Goal: Information Seeking & Learning: Find contact information

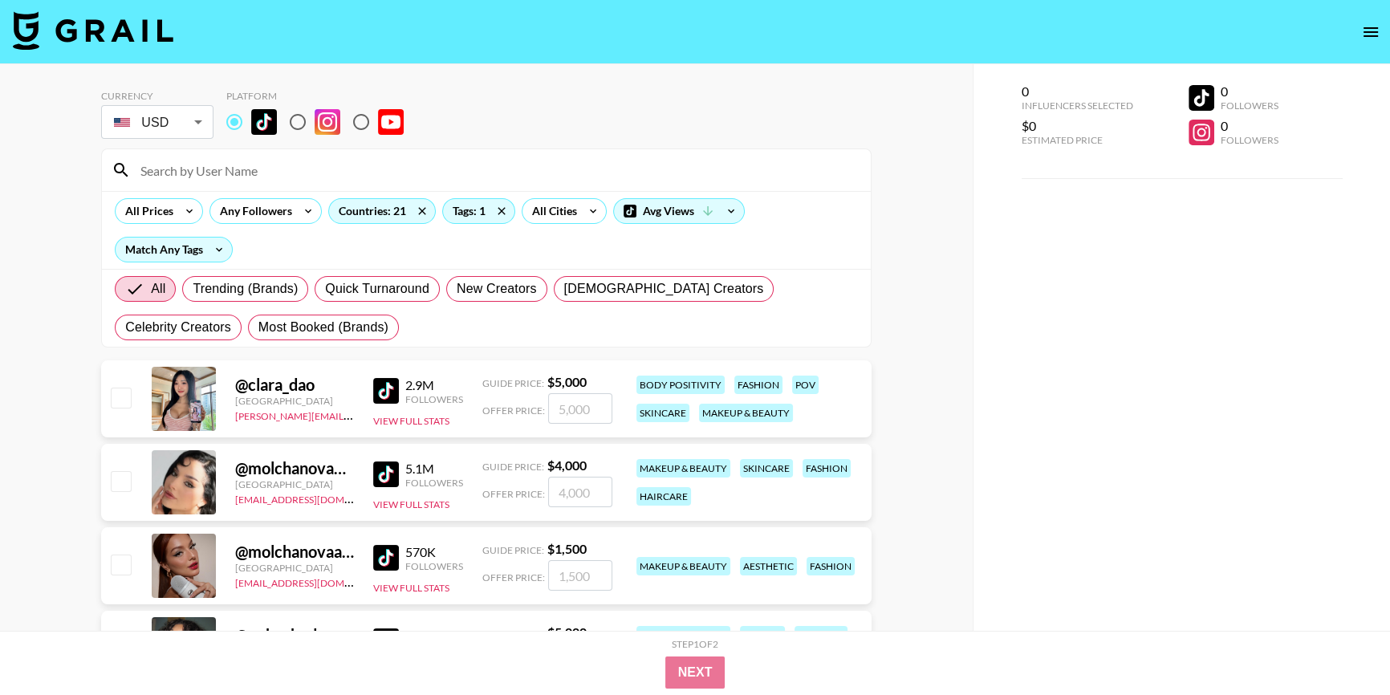
click at [1372, 34] on icon "open drawer" at bounding box center [1371, 31] width 19 height 19
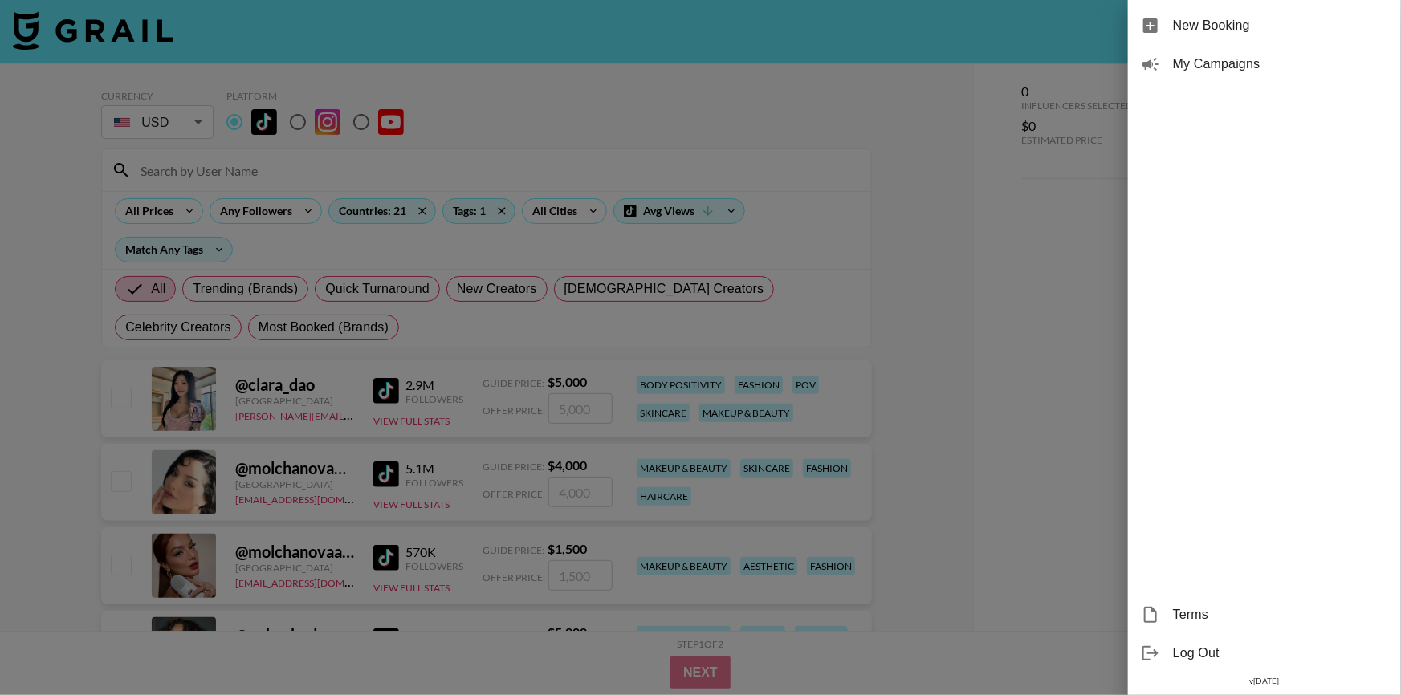
click at [981, 222] on div at bounding box center [700, 347] width 1401 height 695
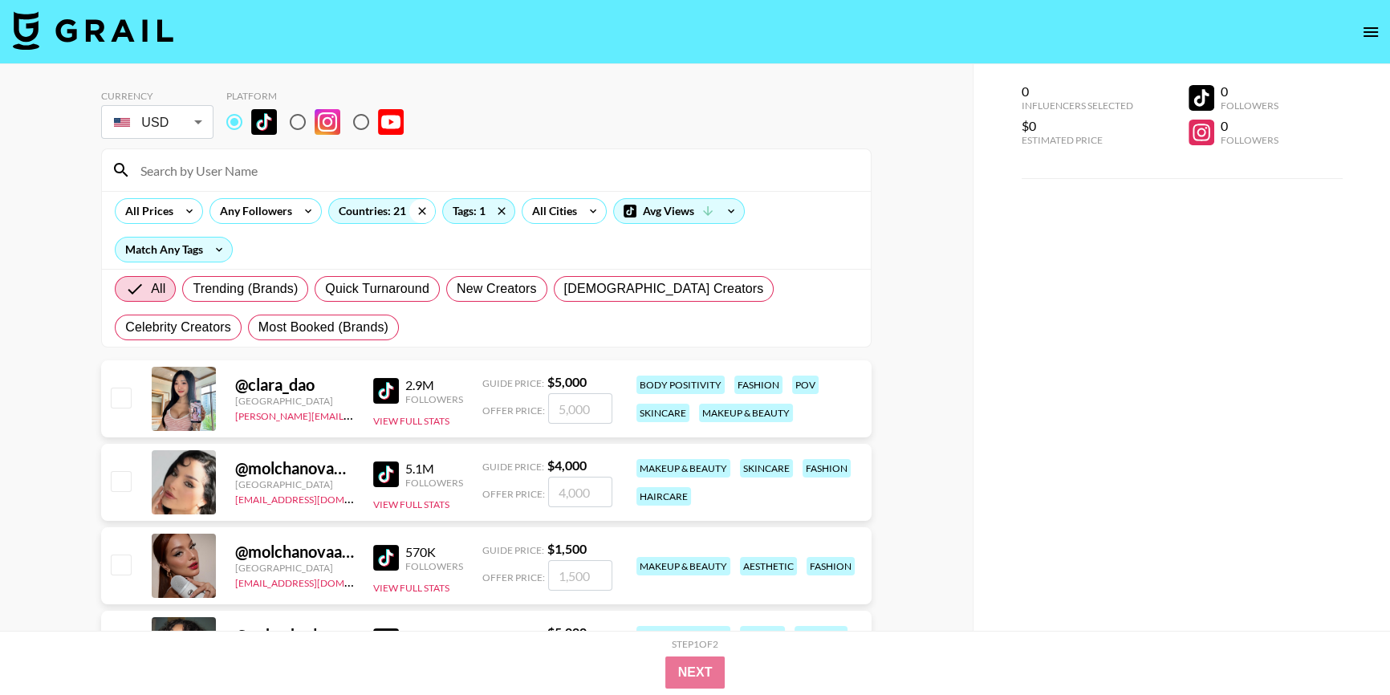
click at [418, 206] on icon at bounding box center [422, 211] width 26 height 24
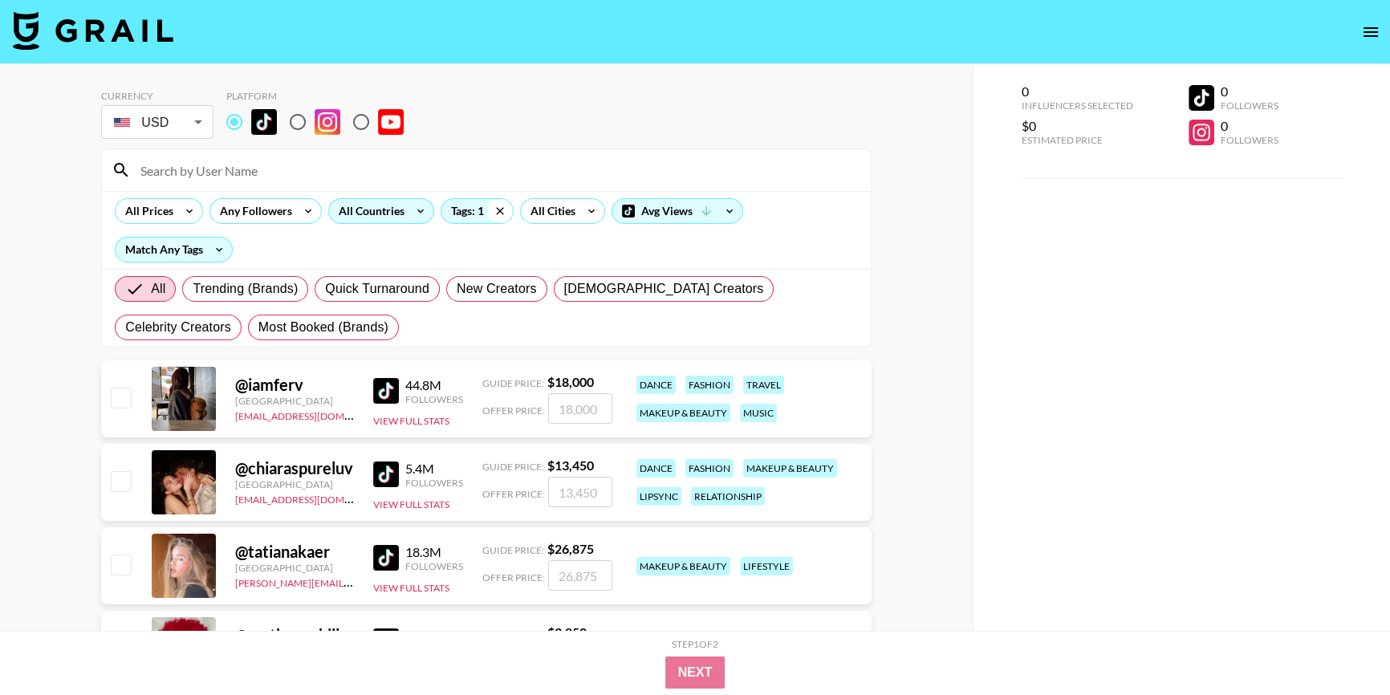
click at [495, 215] on icon at bounding box center [500, 211] width 26 height 24
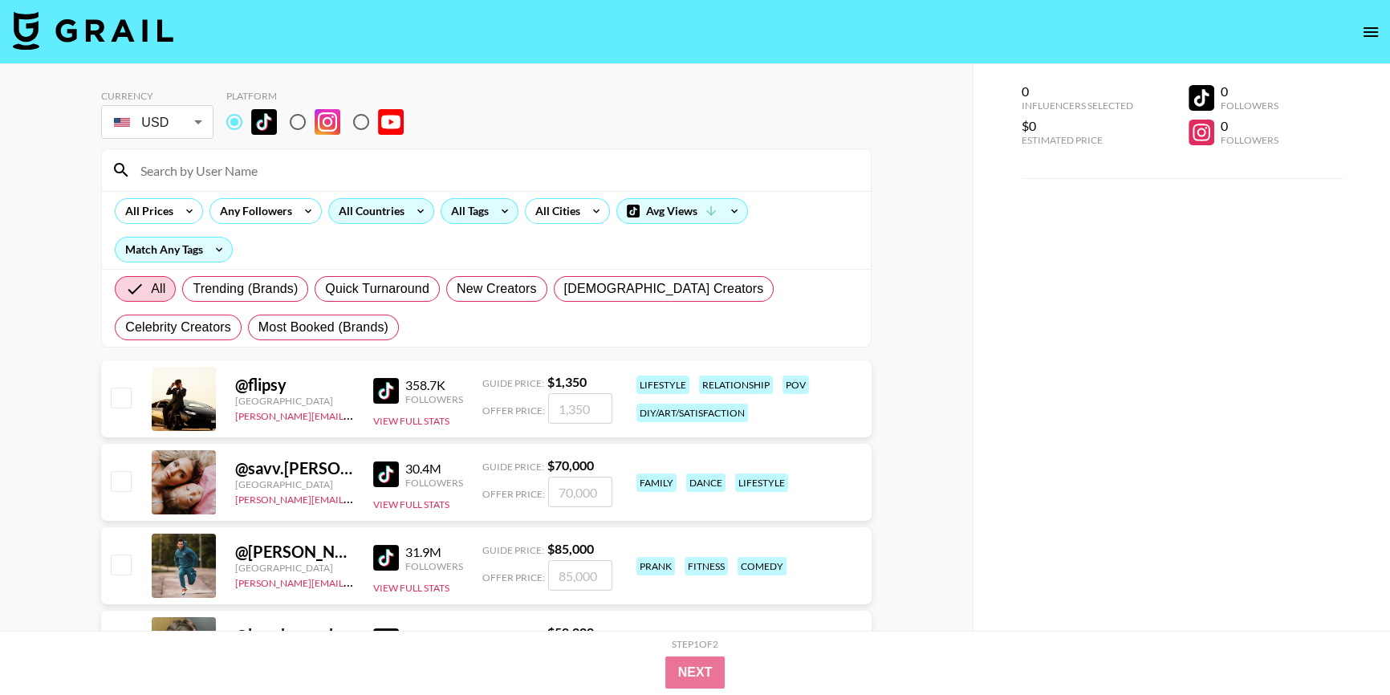
click at [489, 204] on div "All Tags" at bounding box center [467, 211] width 51 height 24
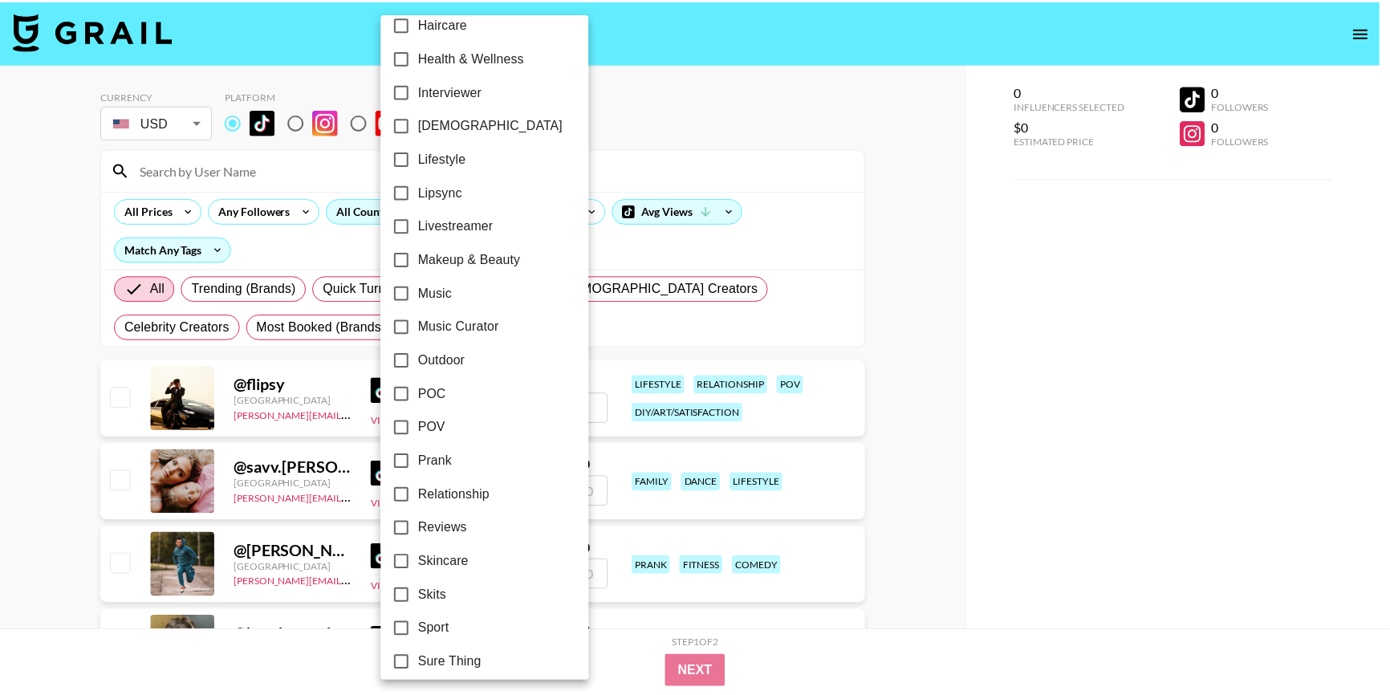
scroll to position [692, 0]
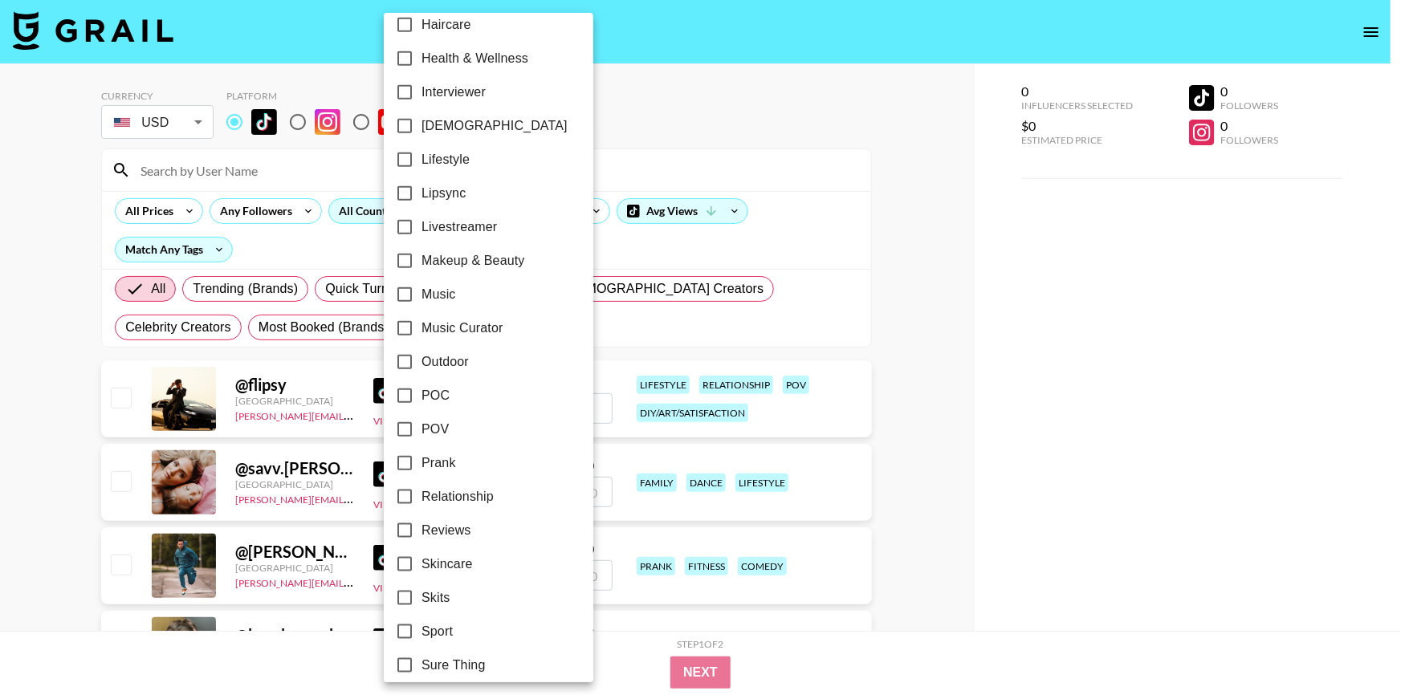
click at [403, 259] on input "Makeup & Beauty" at bounding box center [405, 261] width 34 height 34
checkbox input "true"
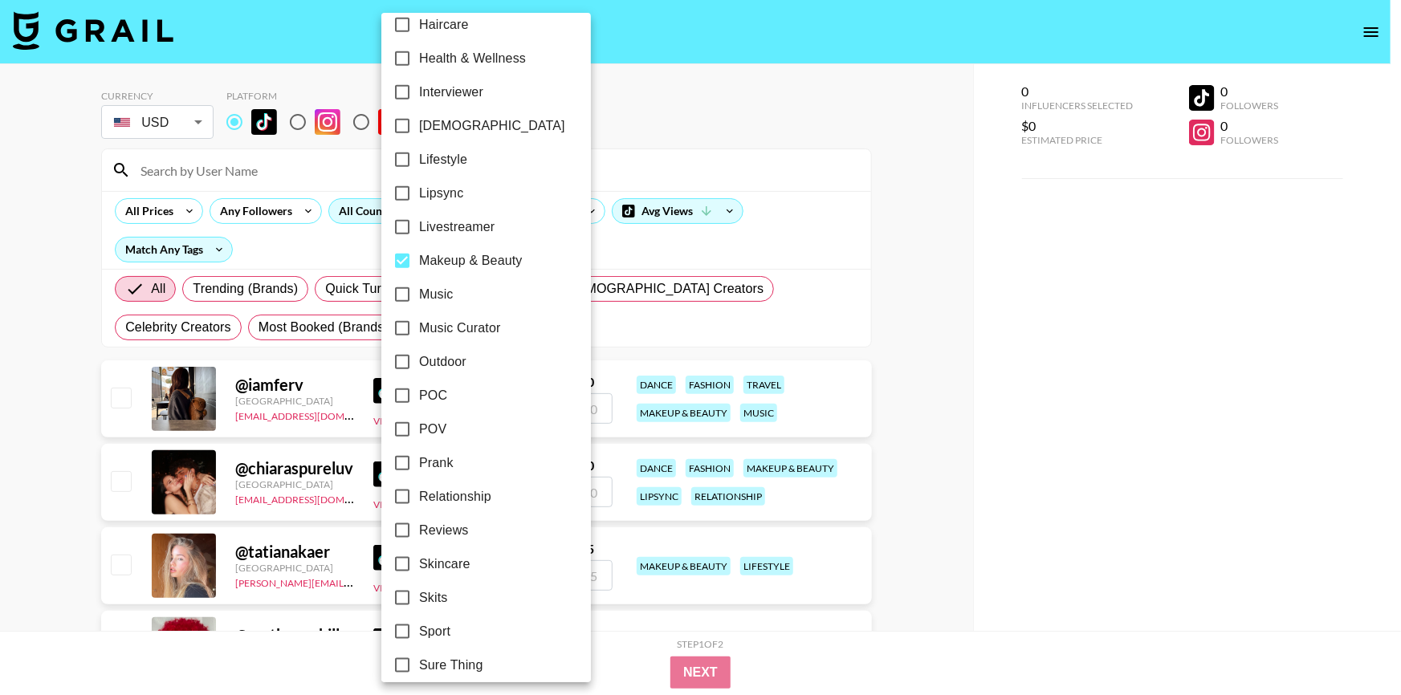
click at [914, 324] on div at bounding box center [700, 347] width 1401 height 695
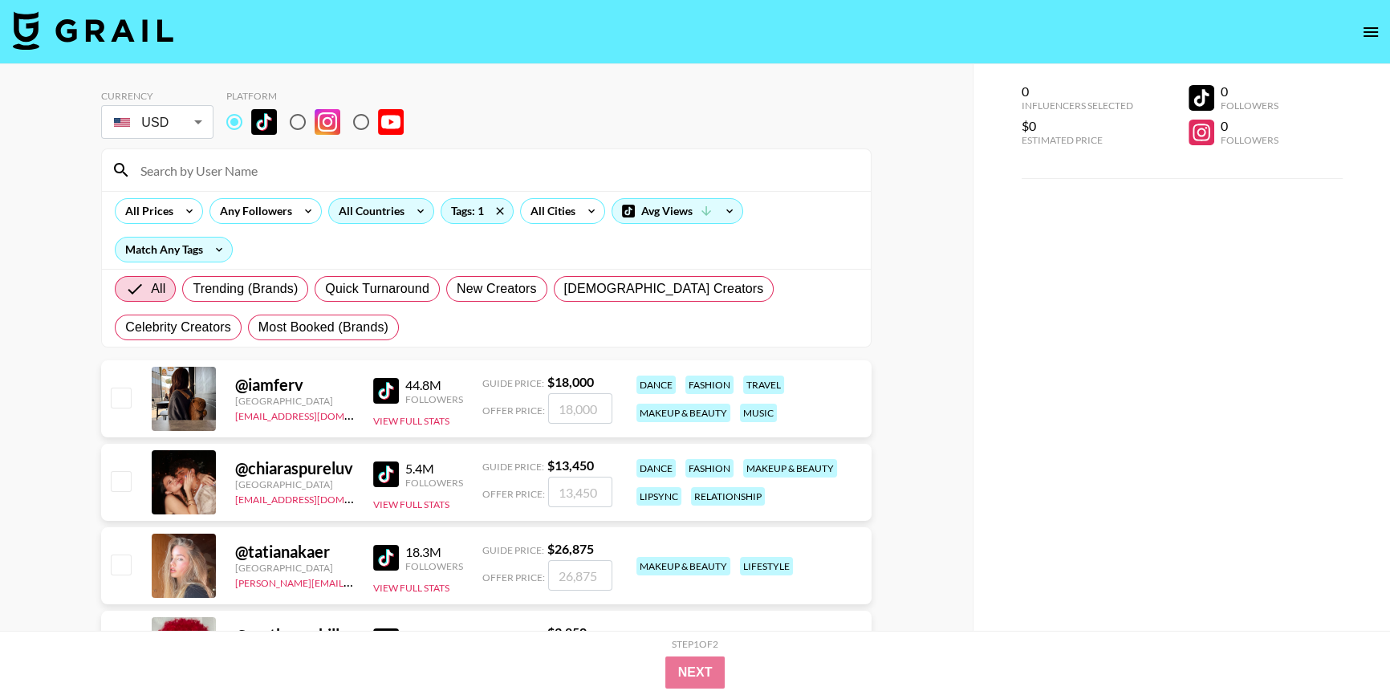
click at [383, 389] on img at bounding box center [386, 391] width 26 height 26
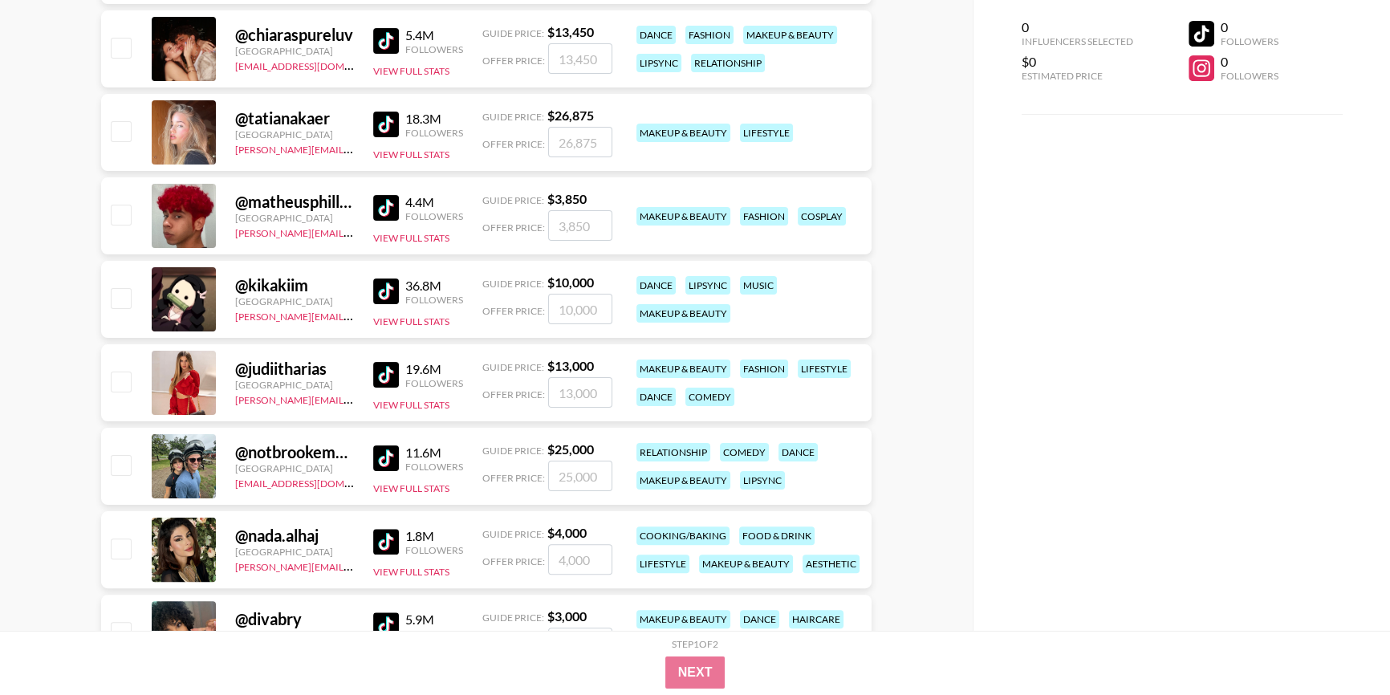
scroll to position [438, 0]
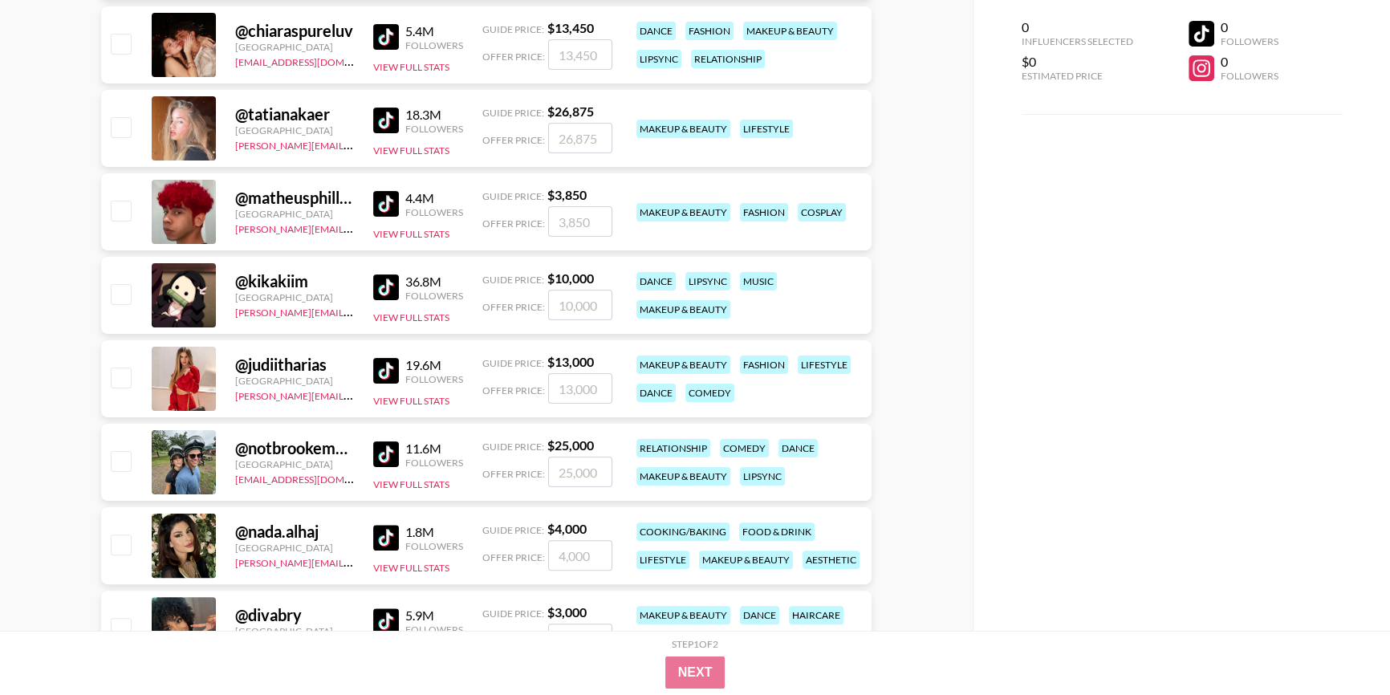
click at [385, 372] on img at bounding box center [386, 371] width 26 height 26
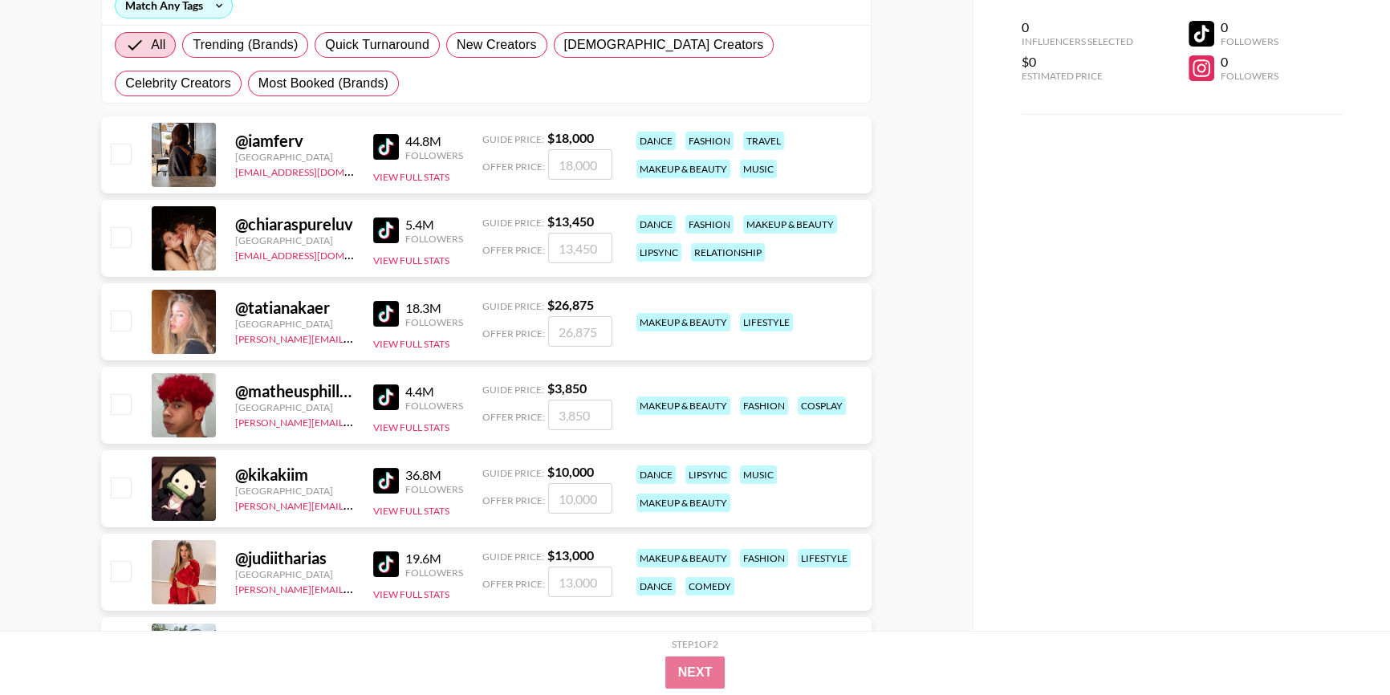
scroll to position [0, 0]
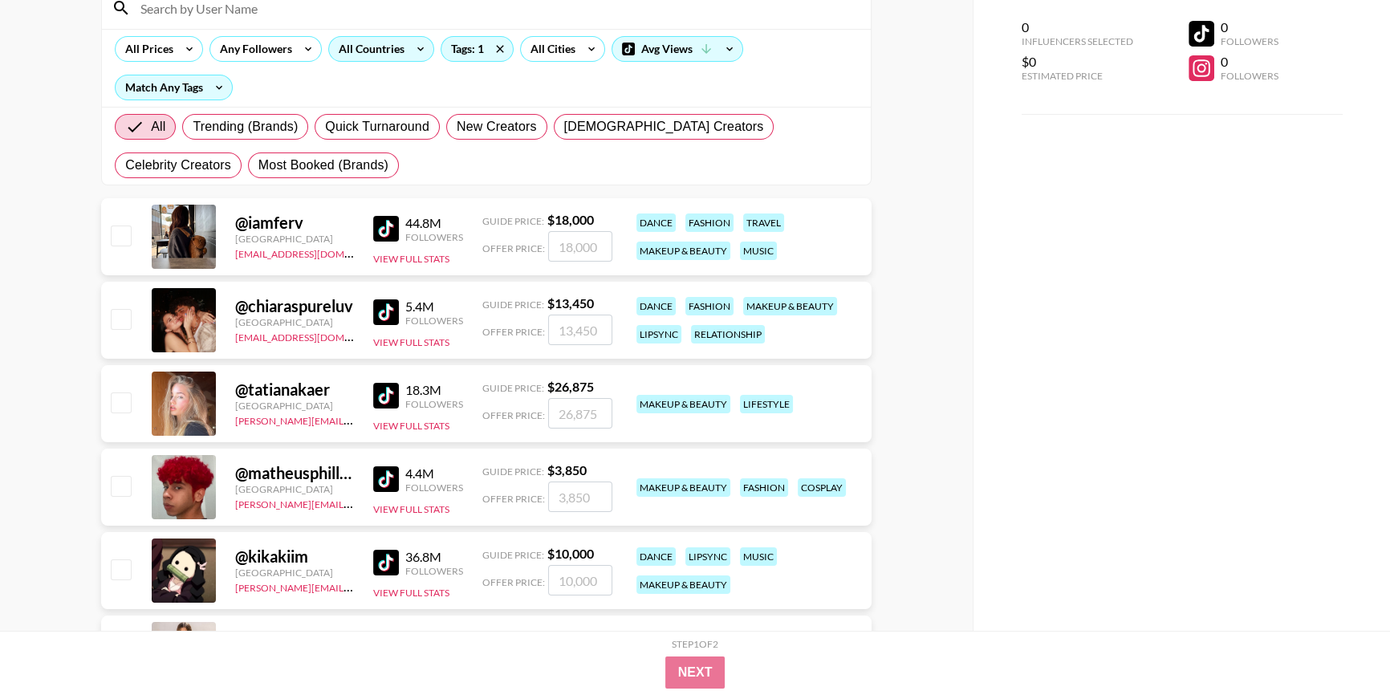
scroll to position [291, 0]
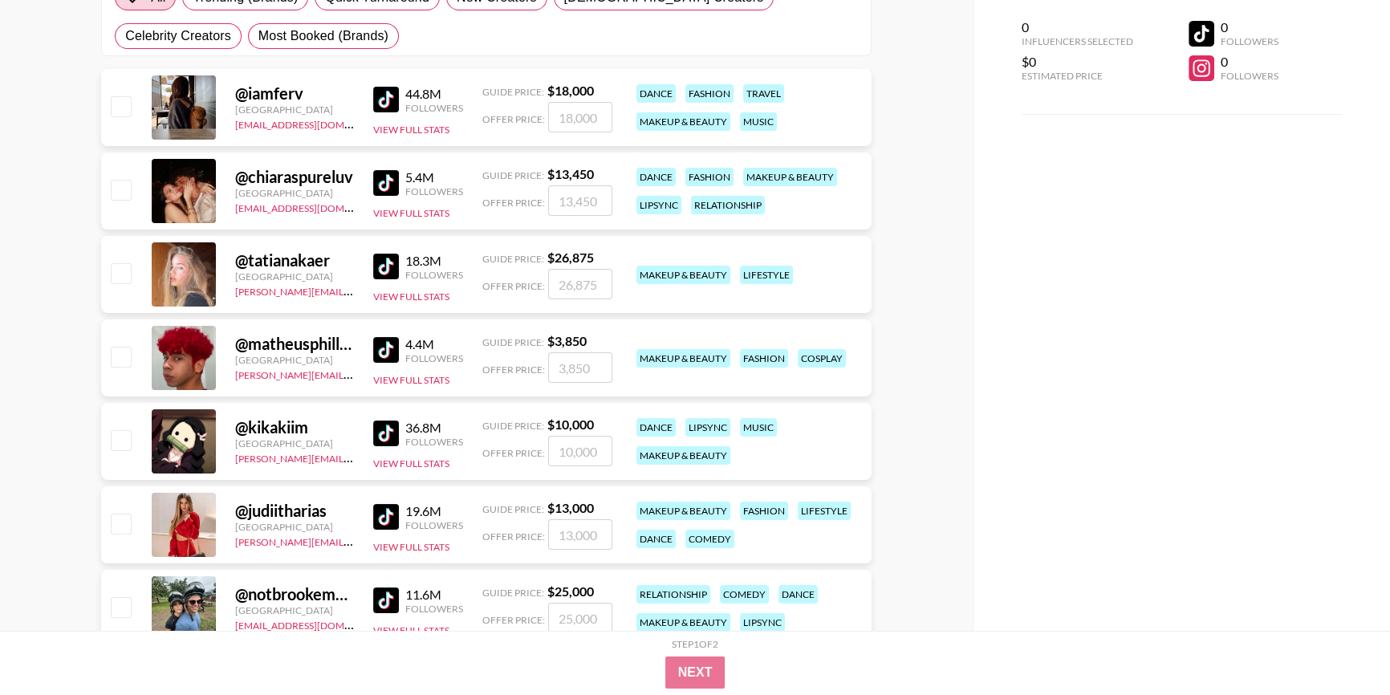
click at [392, 174] on img at bounding box center [386, 183] width 26 height 26
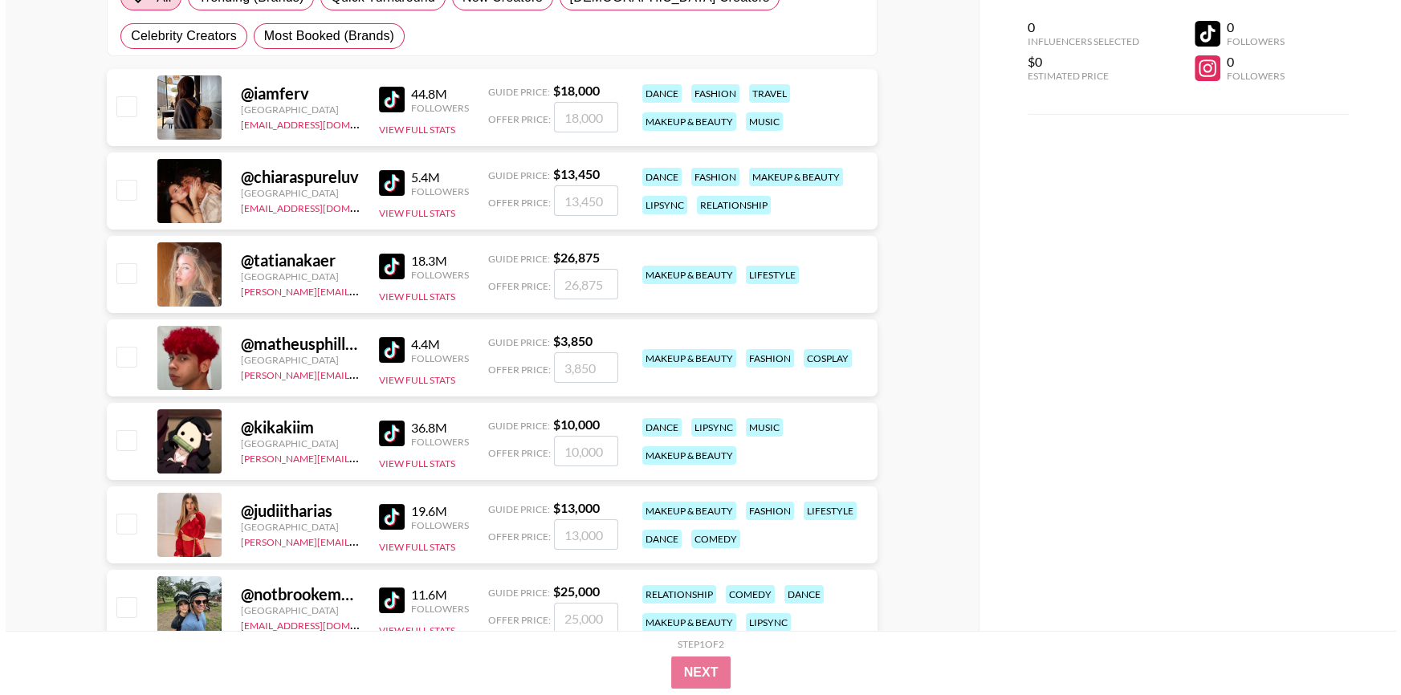
scroll to position [0, 0]
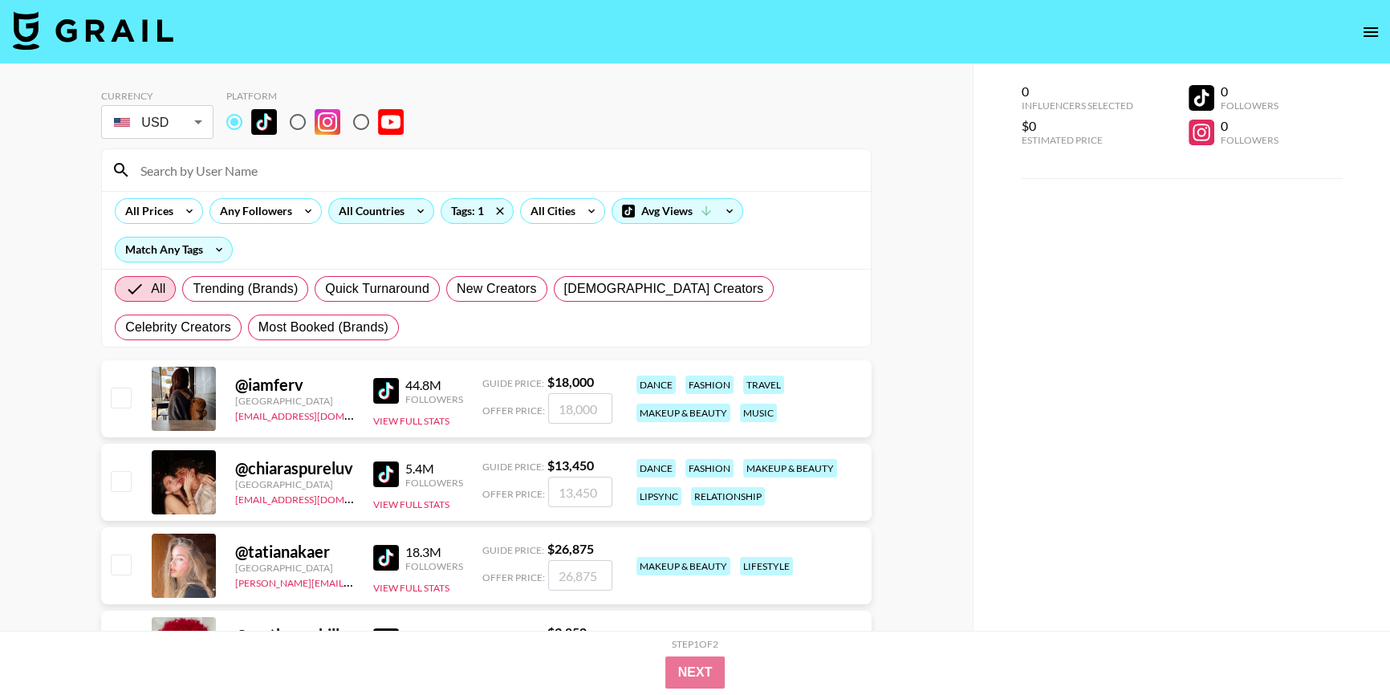
click at [385, 221] on div "All Countries" at bounding box center [368, 211] width 79 height 24
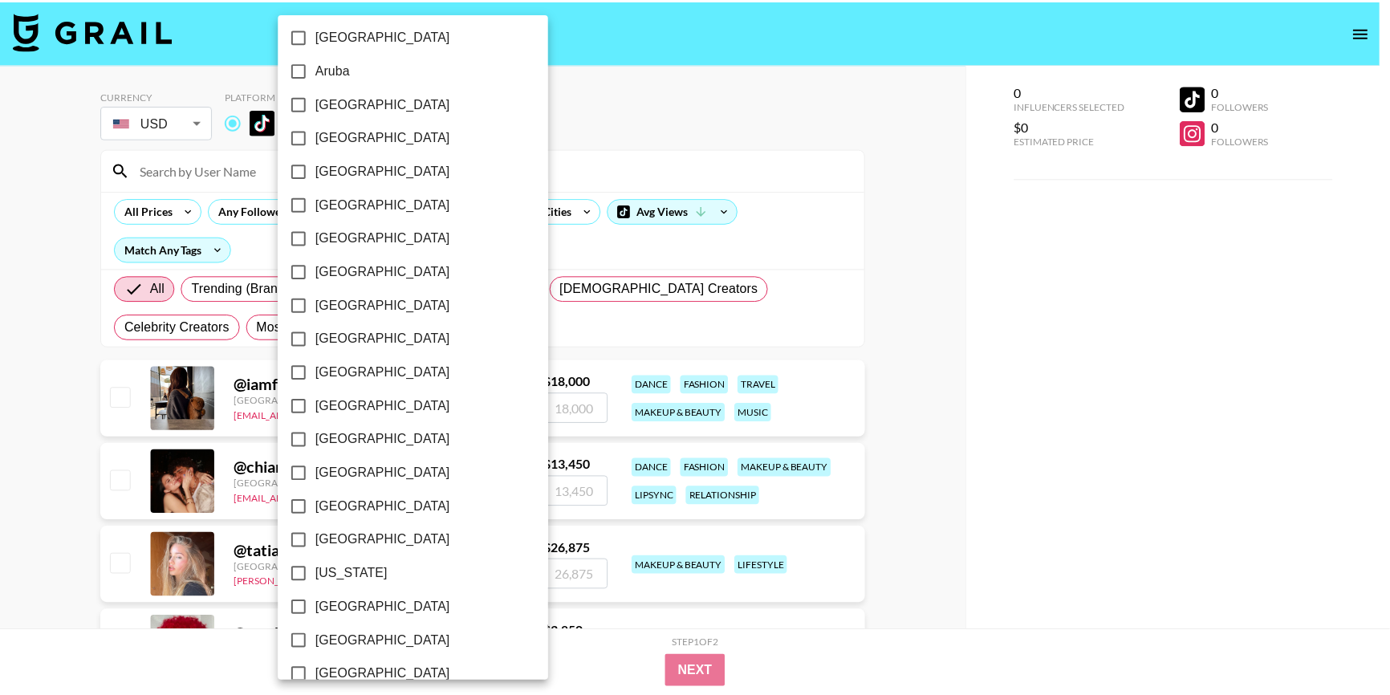
scroll to position [72, 0]
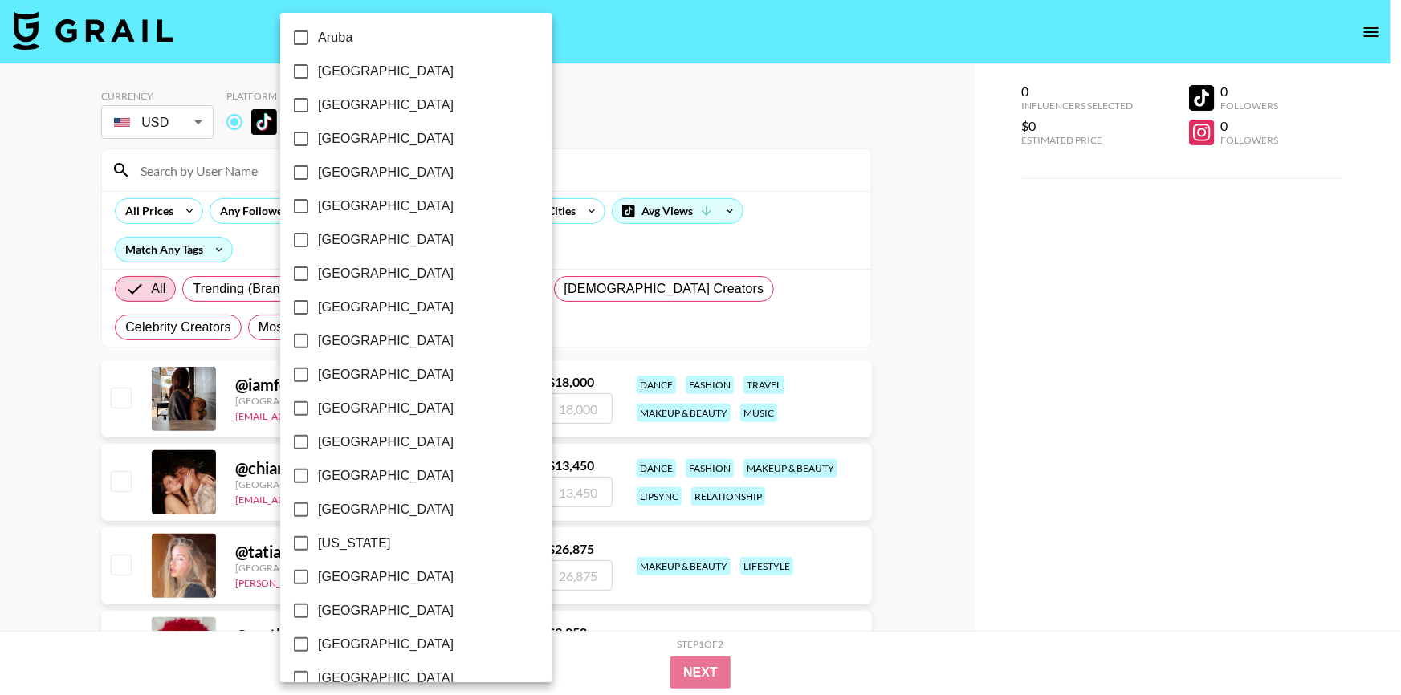
click at [335, 574] on span "[GEOGRAPHIC_DATA]" at bounding box center [386, 577] width 136 height 19
click at [318, 574] on input "[GEOGRAPHIC_DATA]" at bounding box center [301, 577] width 34 height 34
checkbox input "true"
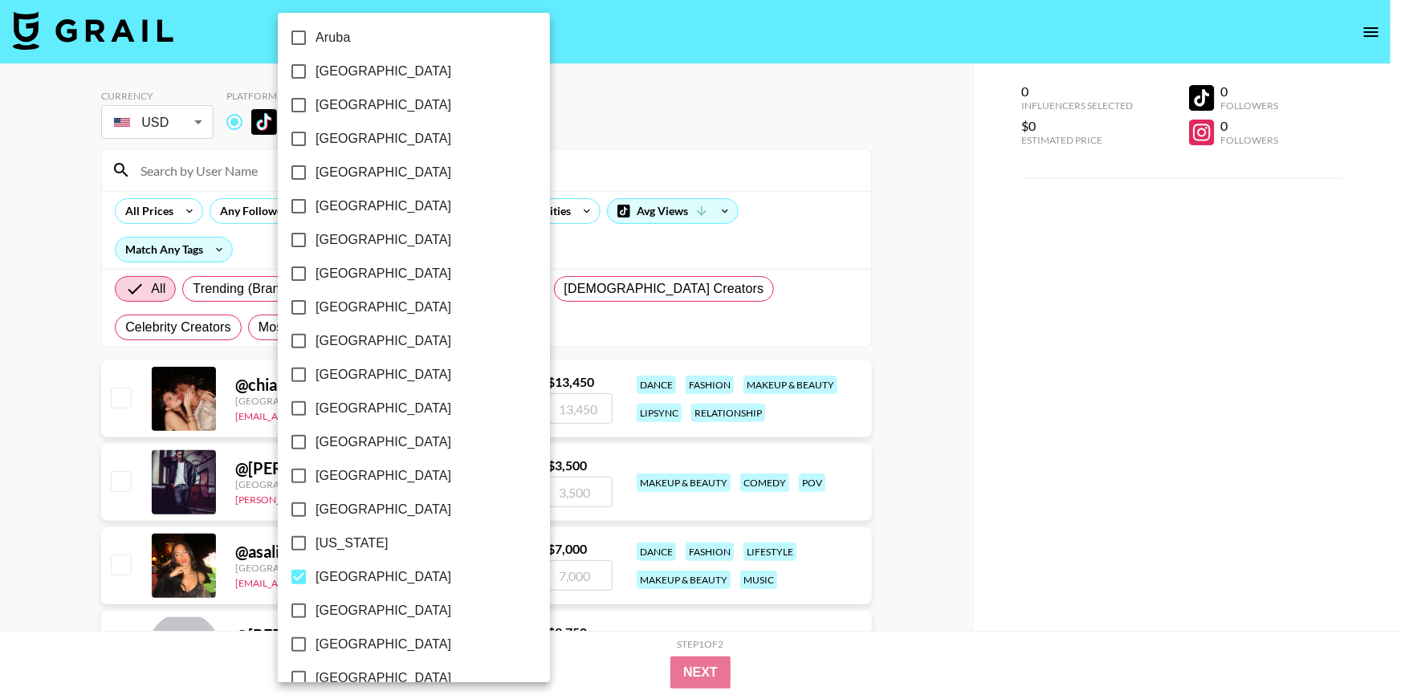
click at [902, 434] on div at bounding box center [700, 347] width 1401 height 695
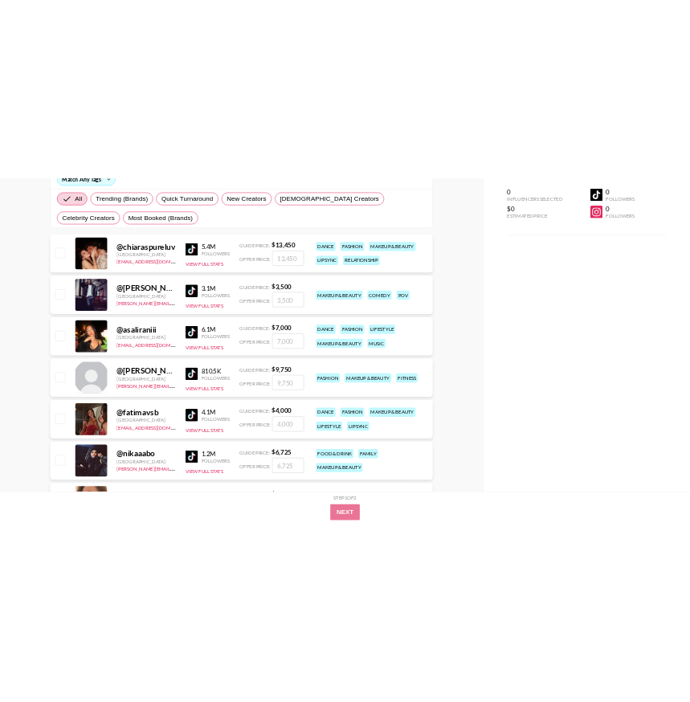
scroll to position [291, 0]
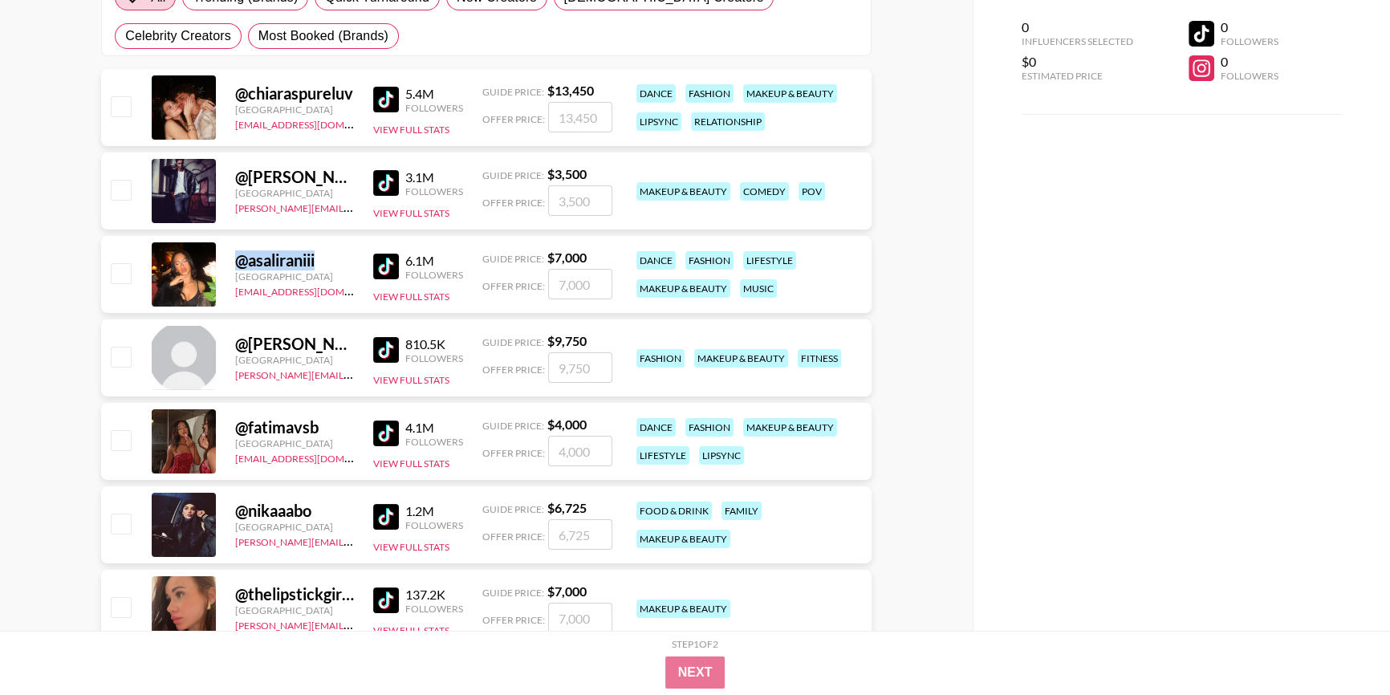
drag, startPoint x: 301, startPoint y: 261, endPoint x: 235, endPoint y: 261, distance: 65.8
click at [235, 261] on div "@ asaliraniii" at bounding box center [294, 260] width 119 height 20
copy div "@ asaliraniii"
drag, startPoint x: 233, startPoint y: 340, endPoint x: 355, endPoint y: 337, distance: 122.1
click at [355, 337] on div "@ mathilda.mkh [GEOGRAPHIC_DATA] [PERSON_NAME][EMAIL_ADDRESS][DOMAIN_NAME] 810.…" at bounding box center [486, 358] width 771 height 77
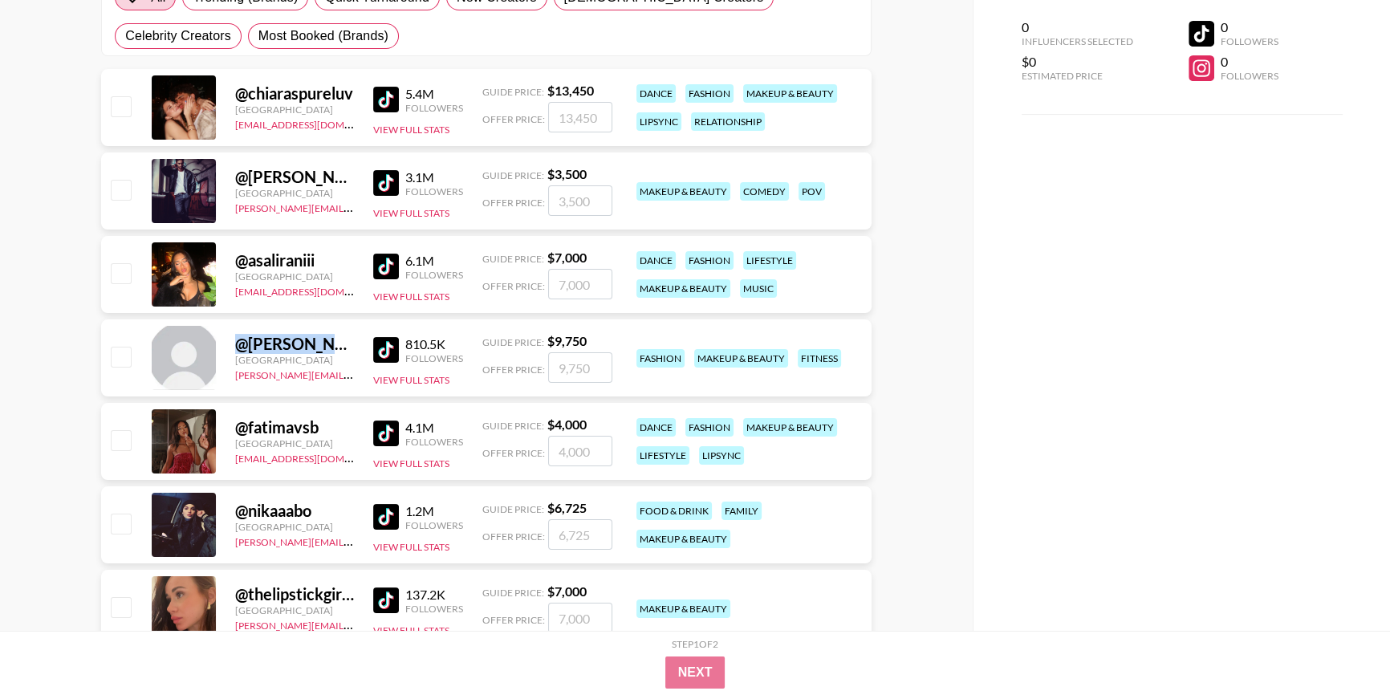
copy div "@ mathilda.mkh"
drag, startPoint x: 229, startPoint y: 429, endPoint x: 332, endPoint y: 424, distance: 103.7
click at [332, 424] on div "@ fatimavsb [GEOGRAPHIC_DATA] [EMAIL_ADDRESS][DOMAIN_NAME] 4.1M Followers View …" at bounding box center [486, 441] width 771 height 77
copy div "@ fatimavsb"
drag, startPoint x: 226, startPoint y: 507, endPoint x: 331, endPoint y: 507, distance: 104.4
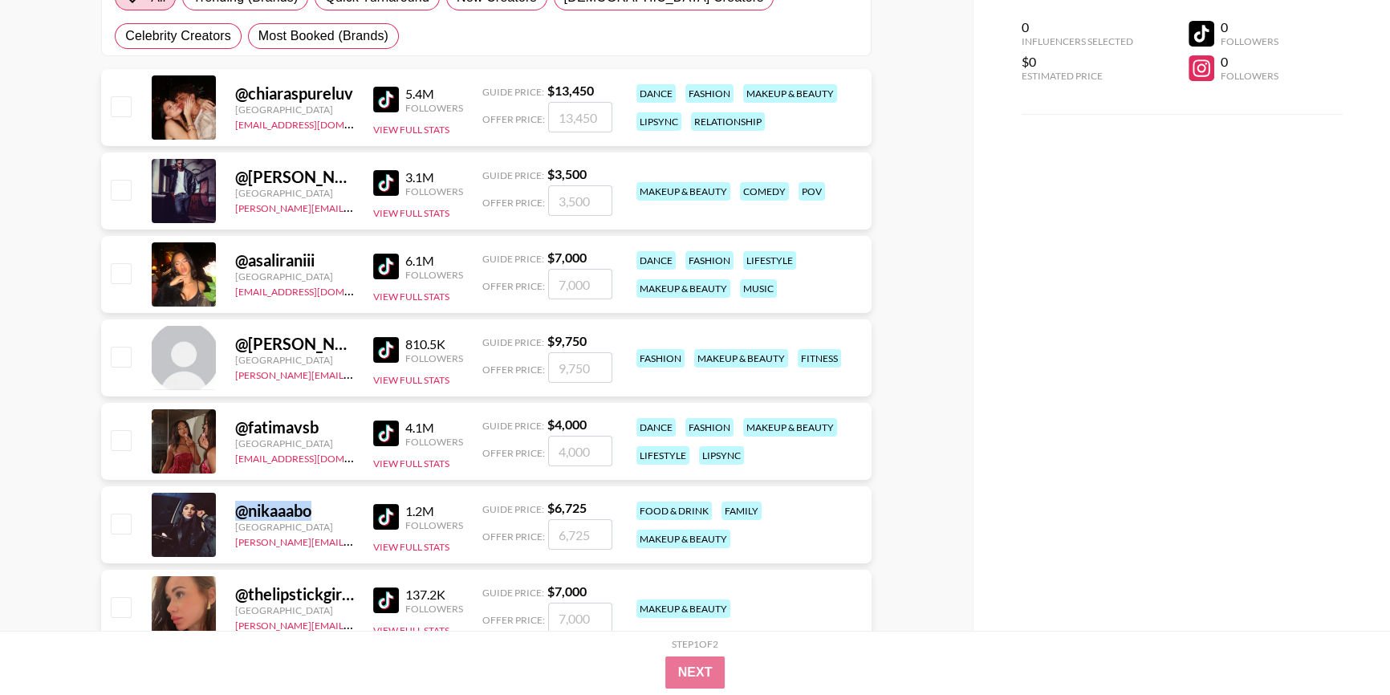
click at [331, 507] on div "@ nikaaabo [GEOGRAPHIC_DATA] [PERSON_NAME][EMAIL_ADDRESS][DOMAIN_NAME] 1.2M Fol…" at bounding box center [486, 524] width 771 height 77
copy div "@ nikaaabo"
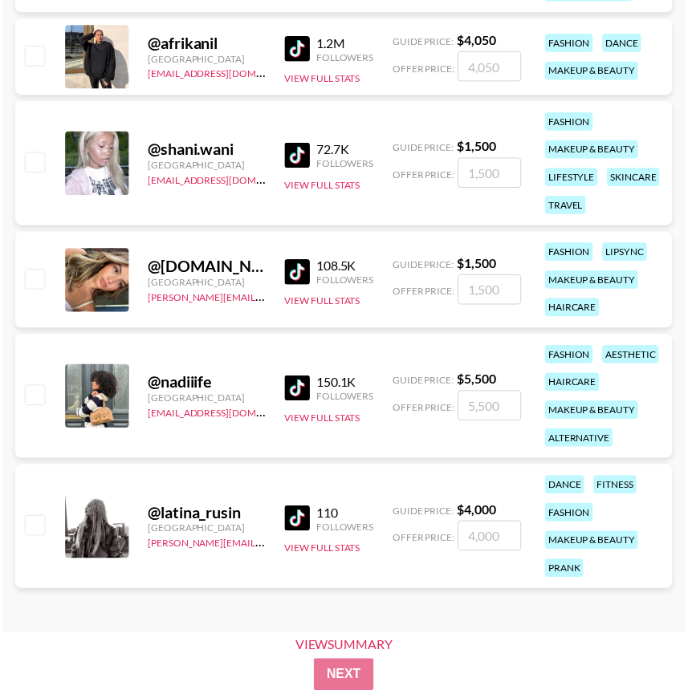
scroll to position [2821, 0]
